Goal: Task Accomplishment & Management: Manage account settings

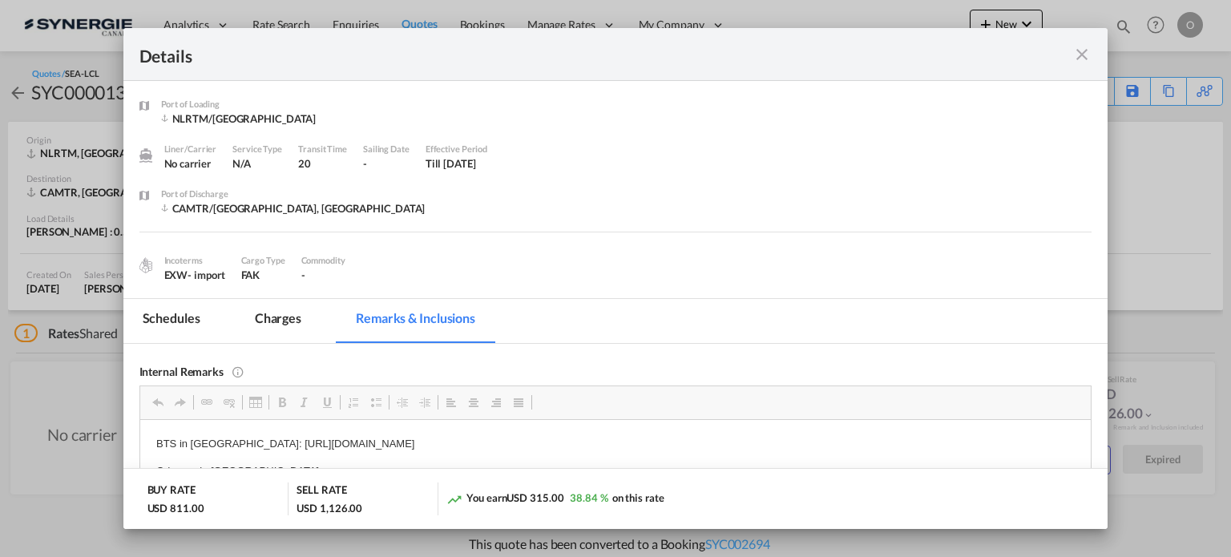
scroll to position [133, 0]
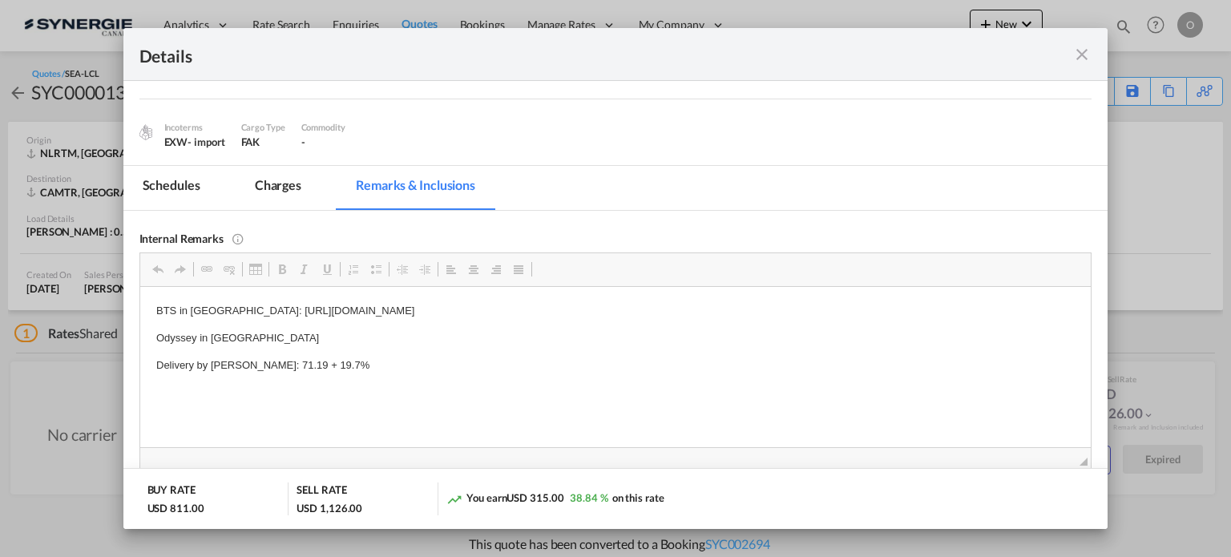
click at [1080, 59] on md-icon "icon-close fg-AAA8AD m-0 cursor" at bounding box center [1081, 54] width 19 height 19
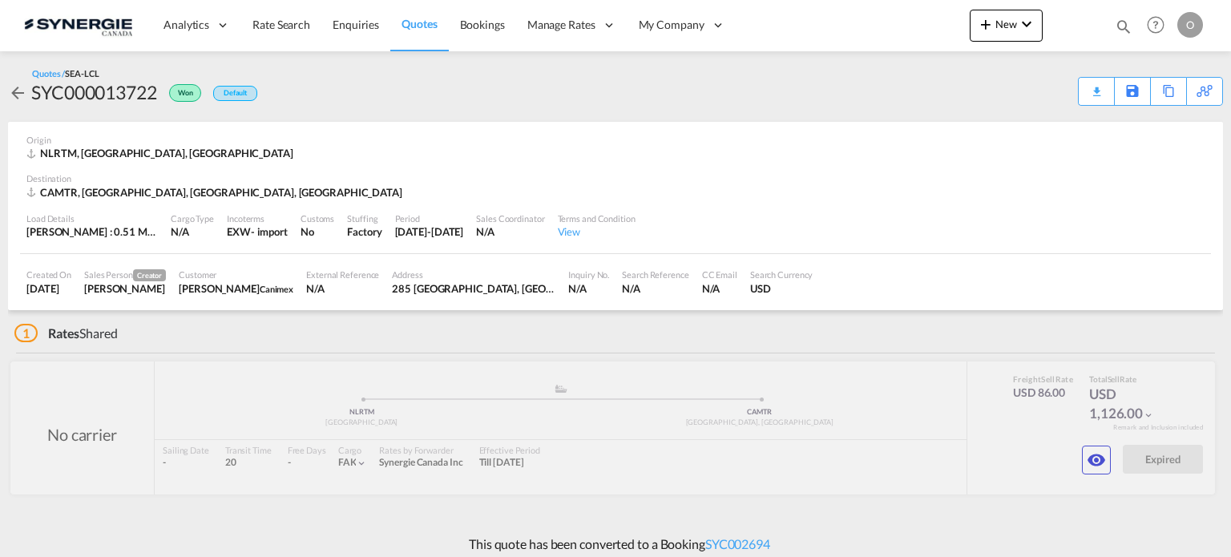
scroll to position [71, 0]
click at [1129, 21] on md-icon "icon-magnify" at bounding box center [1123, 27] width 18 height 18
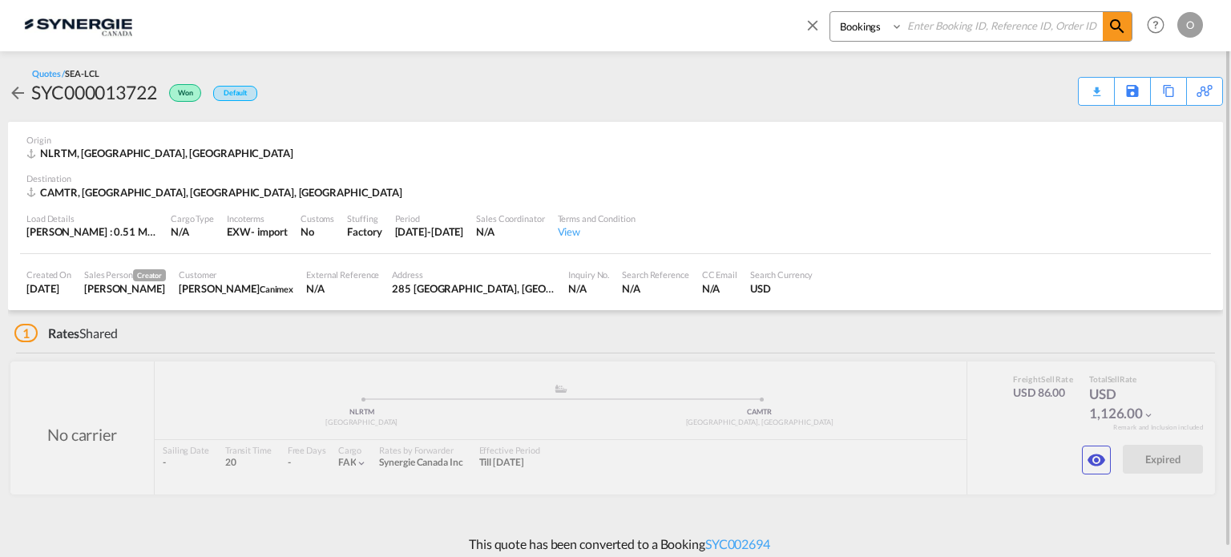
click at [842, 22] on select "Bookings Quotes Enquiries" at bounding box center [868, 26] width 76 height 29
select select "Quotes"
click at [830, 12] on select "Bookings Quotes Enquiries" at bounding box center [868, 26] width 76 height 29
click at [926, 24] on input at bounding box center [1002, 26] width 199 height 28
paste input "SYC000014474"
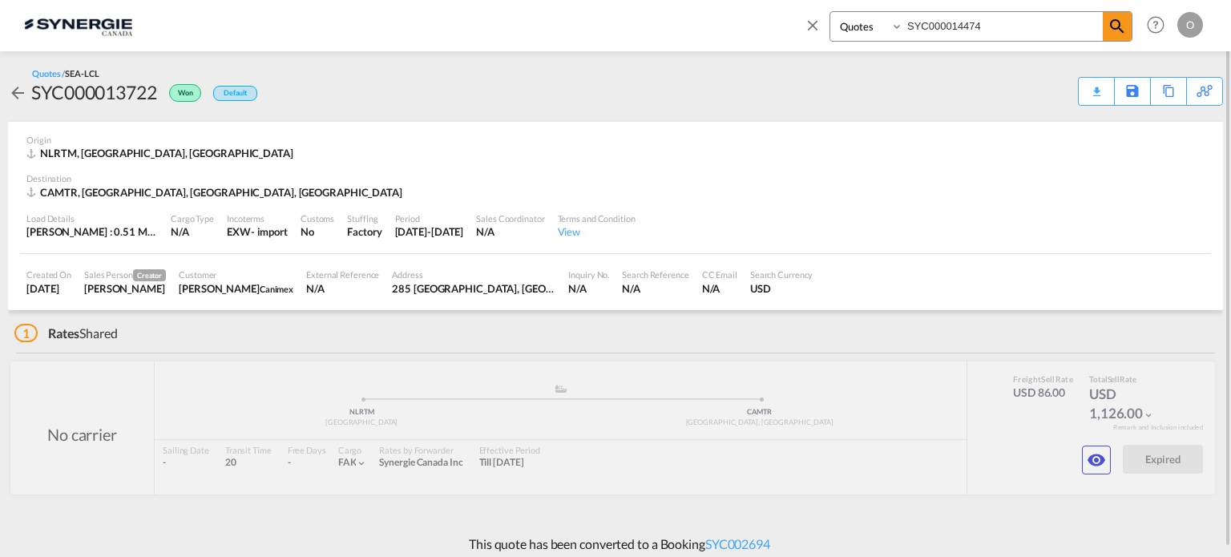
type input "SYC000014474"
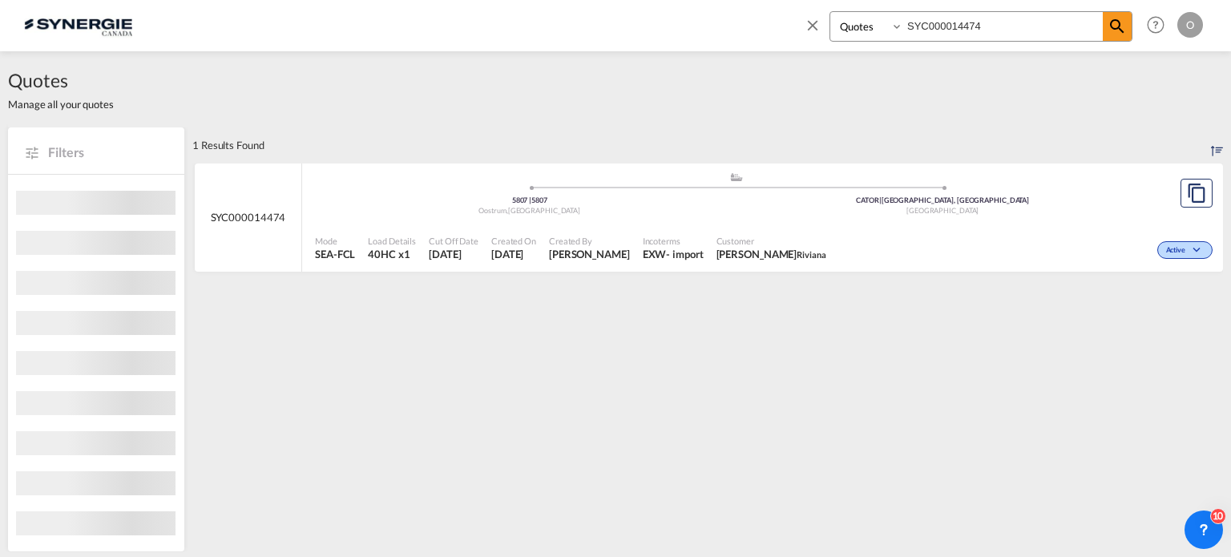
click at [899, 225] on div "Mode SEA-FCL Load Details 40HC x1 Cut Off Date [DATE] Created On [DATE] Created…" at bounding box center [762, 248] width 921 height 48
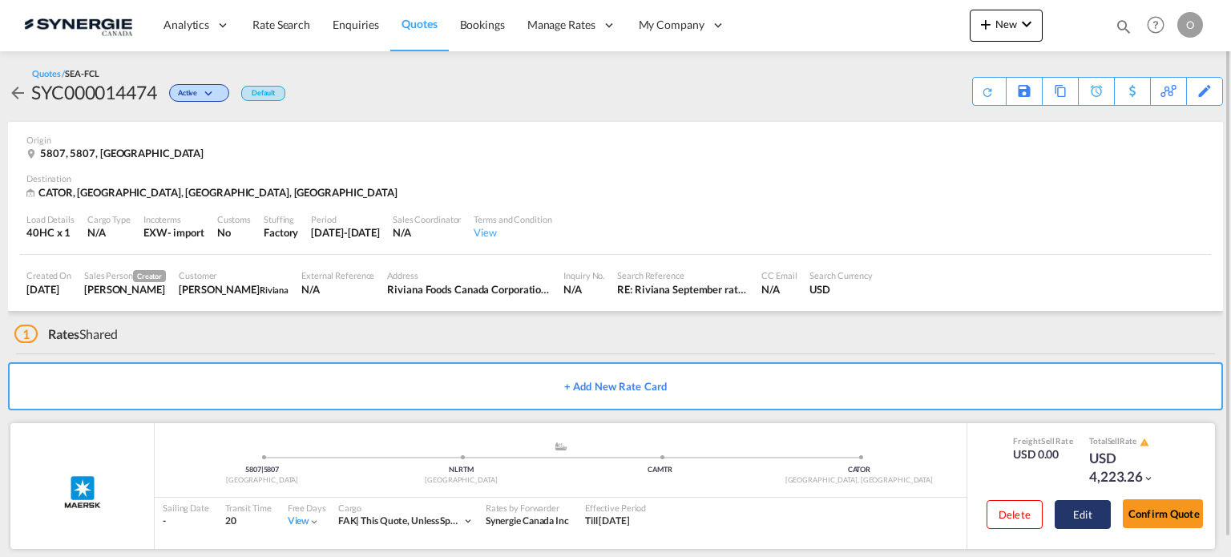
click at [1086, 513] on button "Edit" at bounding box center [1082, 514] width 56 height 29
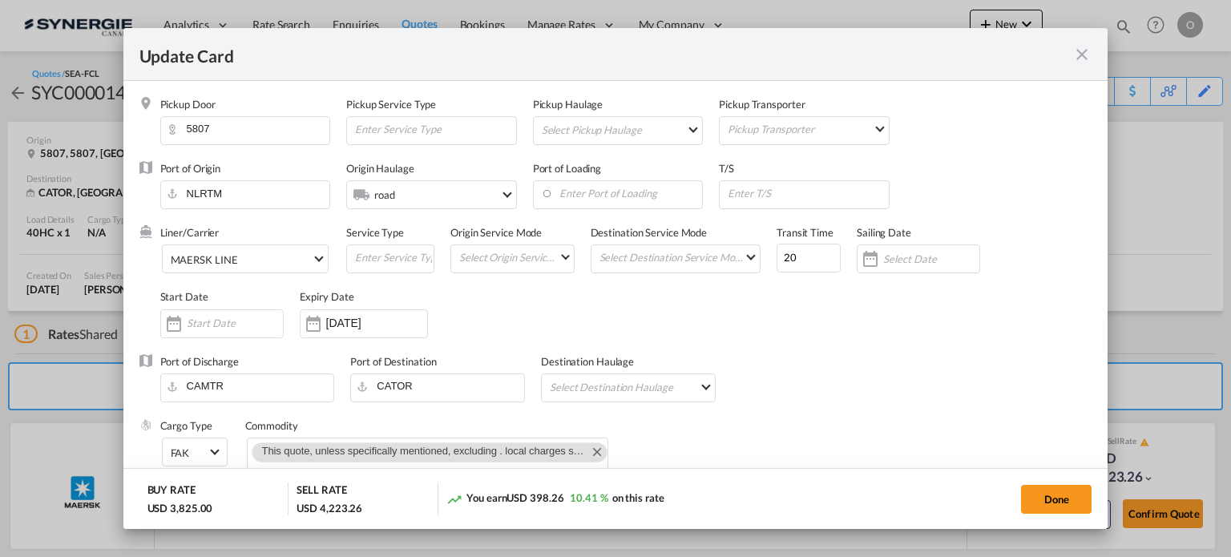
select select "per container"
select select "per B/L"
select select "per day"
select select "per hour"
select select "per day"
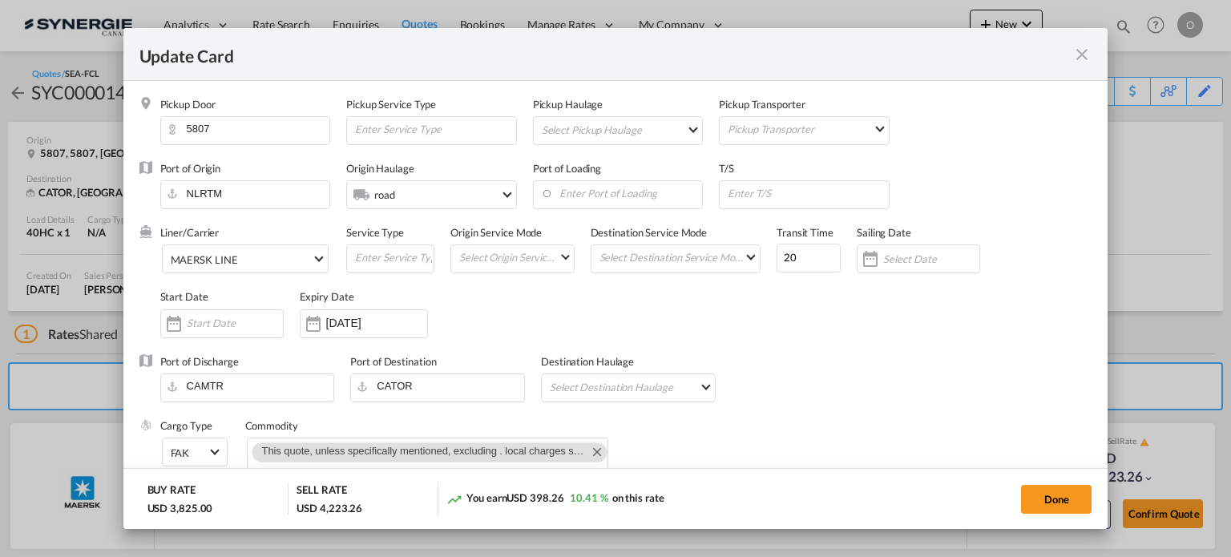
select select "per container"
select select "per B/L"
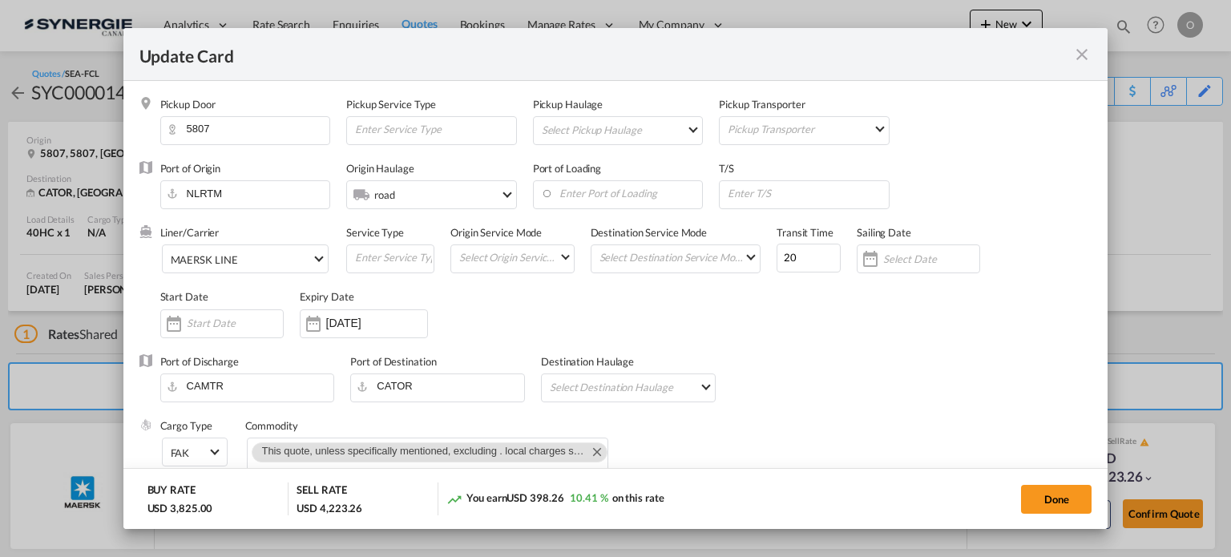
select select "per shipment"
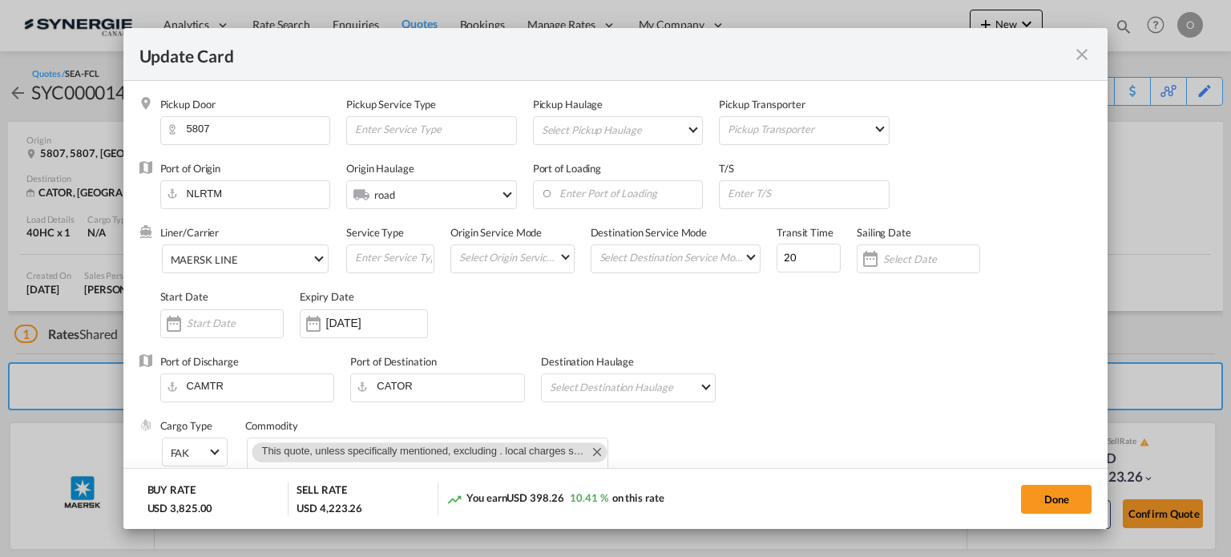
select select "per container"
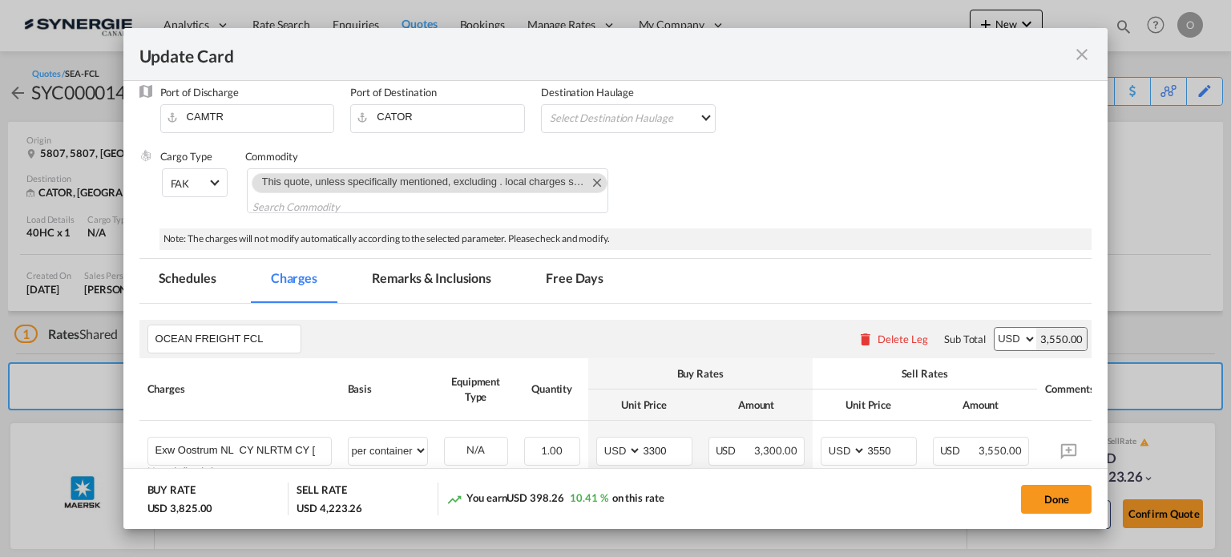
scroll to position [272, 0]
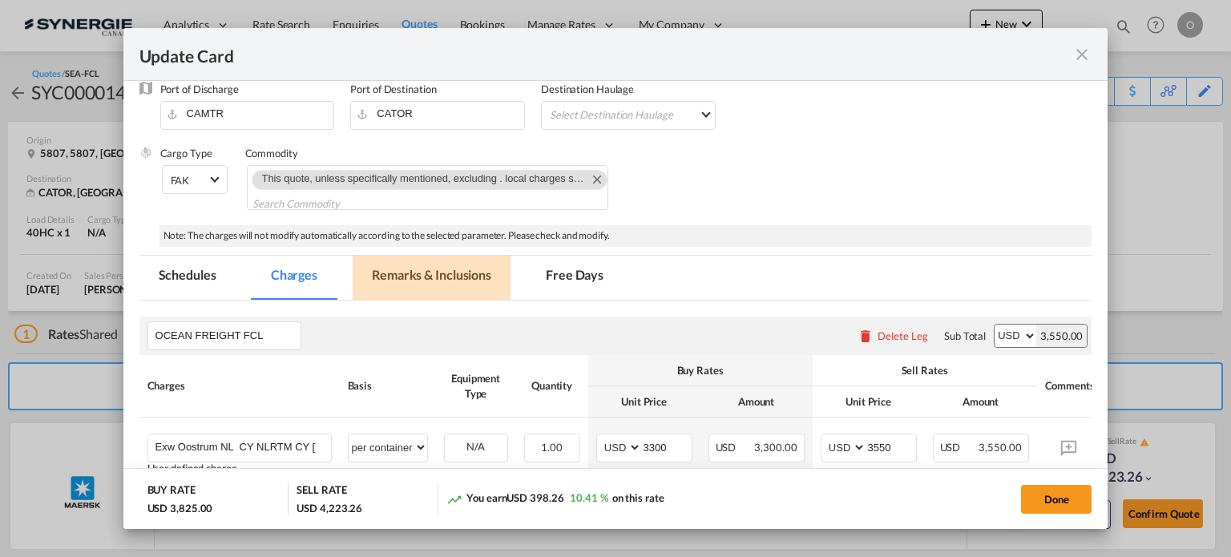
click at [417, 283] on md-tab-item "Remarks & Inclusions" at bounding box center [432, 278] width 158 height 44
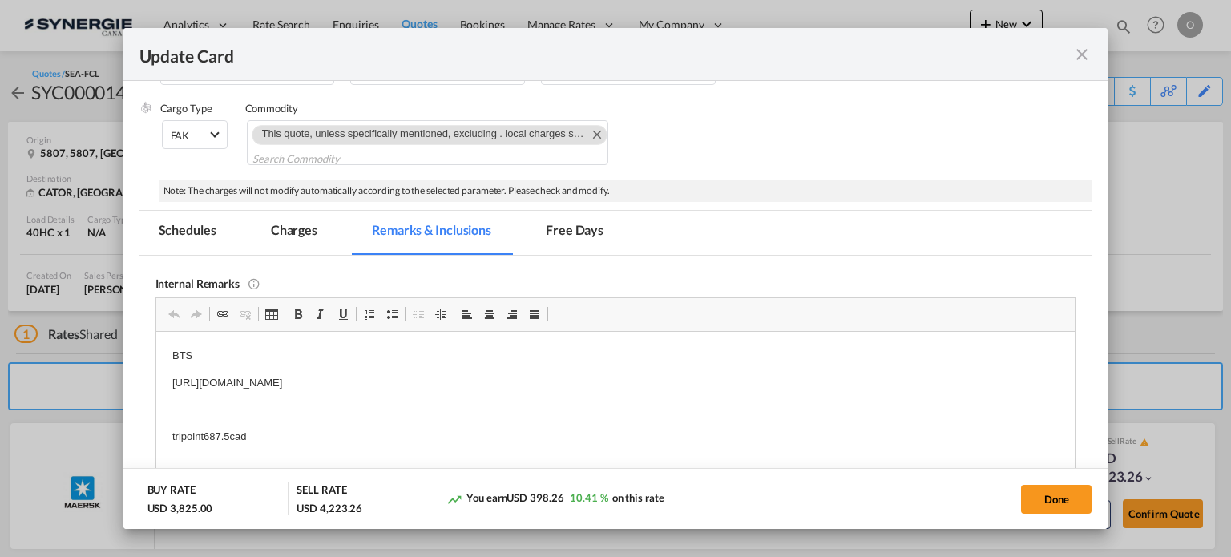
scroll to position [337, 0]
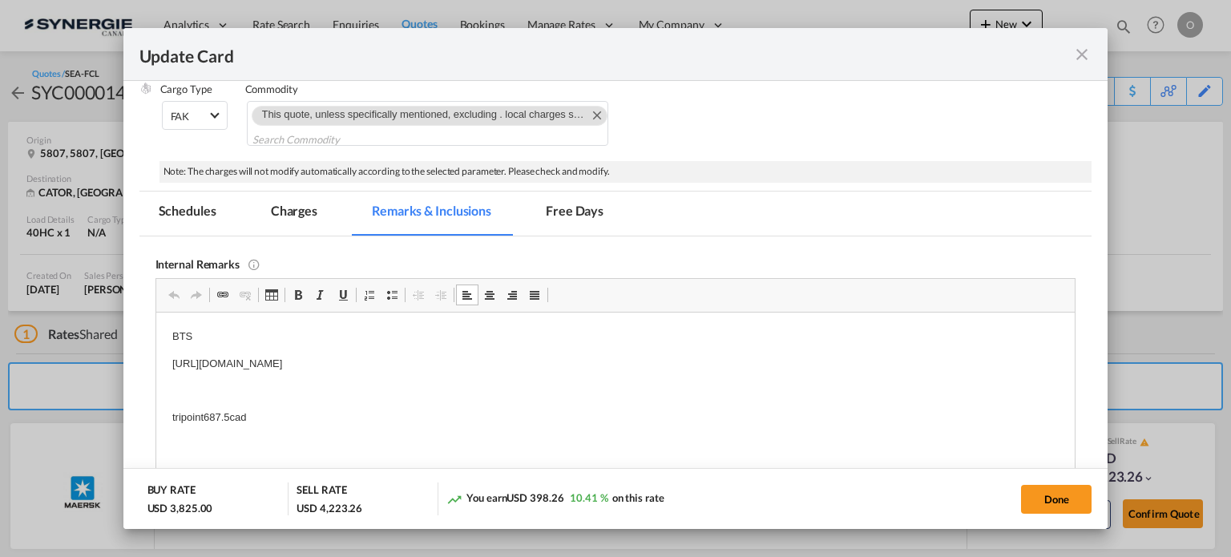
drag, startPoint x: 168, startPoint y: 361, endPoint x: 437, endPoint y: 356, distance: 268.4
drag, startPoint x: 603, startPoint y: 362, endPoint x: 171, endPoint y: 369, distance: 431.1
click at [171, 369] on p "https://app.frontapp.com/open/msg_1heolpan?key=Jug5A0jvYWpZZQJ5QJLZYZLtJc5QaEV2" at bounding box center [614, 363] width 887 height 17
copy p "https://app.frontapp.com/open/msg_1heolpan?key=Jug5A0jvYWpZZQJ5QJLZYZLtJc5QaEV2"
